Goal: Information Seeking & Learning: Learn about a topic

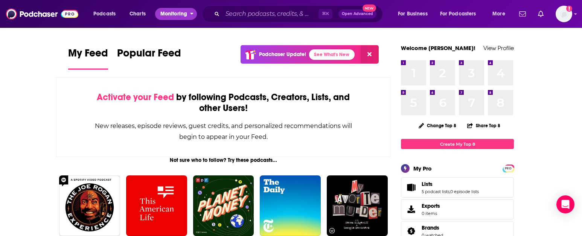
click at [174, 18] on span "Monitoring" at bounding box center [173, 14] width 27 height 11
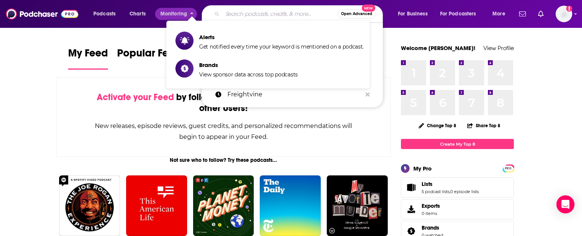
click at [237, 10] on input "Search podcasts, credits, & more..." at bounding box center [279, 14] width 115 height 12
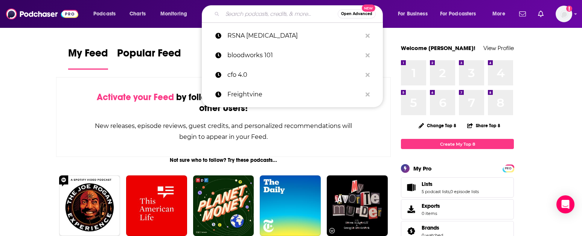
click at [399, 4] on div "Podcasts Charts Monitoring Open Advanced New RSNA [MEDICAL_DATA] bloodworks 101…" at bounding box center [291, 14] width 582 height 28
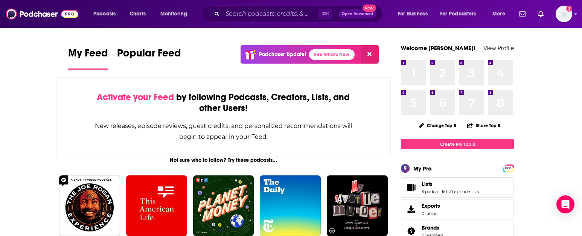
click at [105, 17] on span "Podcasts" at bounding box center [104, 14] width 22 height 11
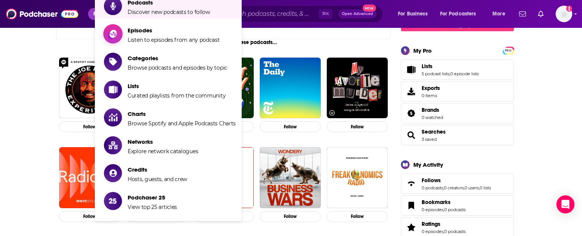
scroll to position [128, 0]
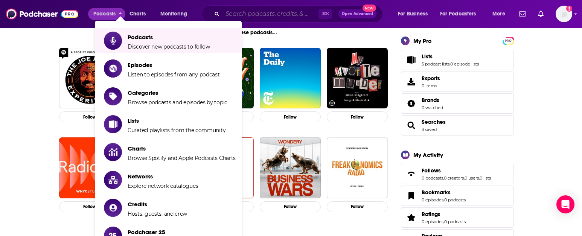
click at [273, 15] on input "Search podcasts, credits, & more..." at bounding box center [270, 14] width 96 height 12
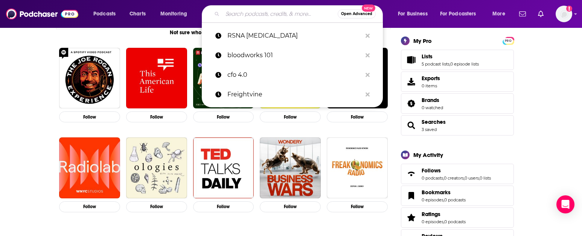
click at [277, 14] on input "Search podcasts, credits, & more..." at bounding box center [279, 14] width 115 height 12
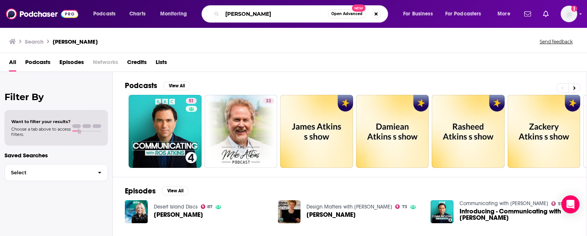
drag, startPoint x: 252, startPoint y: 15, endPoint x: 198, endPoint y: 14, distance: 54.6
click at [198, 14] on div "Podcasts Charts Monitoring [PERSON_NAME] Open Advanced New For Business For Pod…" at bounding box center [303, 13] width 430 height 17
type input "simply good foods"
